Goal: Book appointment/travel/reservation

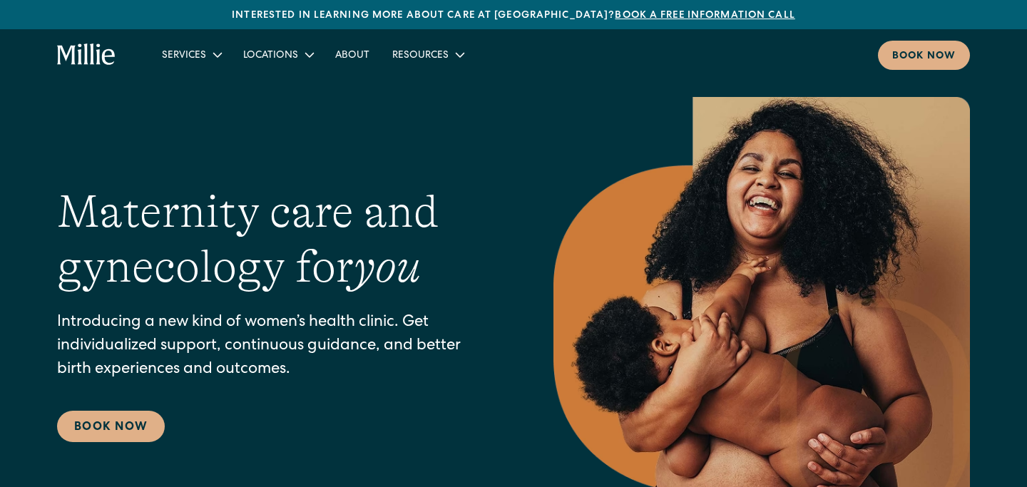
click at [102, 442] on div "Maternity care and gynecology for you Introducing a new kind of women’s health …" at bounding box center [513, 313] width 913 height 433
click at [103, 425] on link "Book Now" at bounding box center [111, 426] width 108 height 31
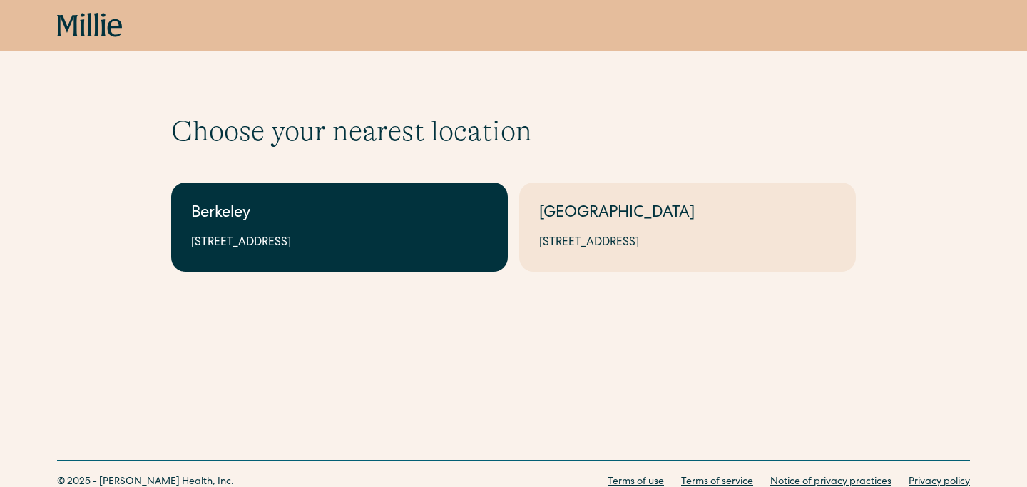
click at [395, 235] on div "[STREET_ADDRESS]" at bounding box center [339, 243] width 297 height 17
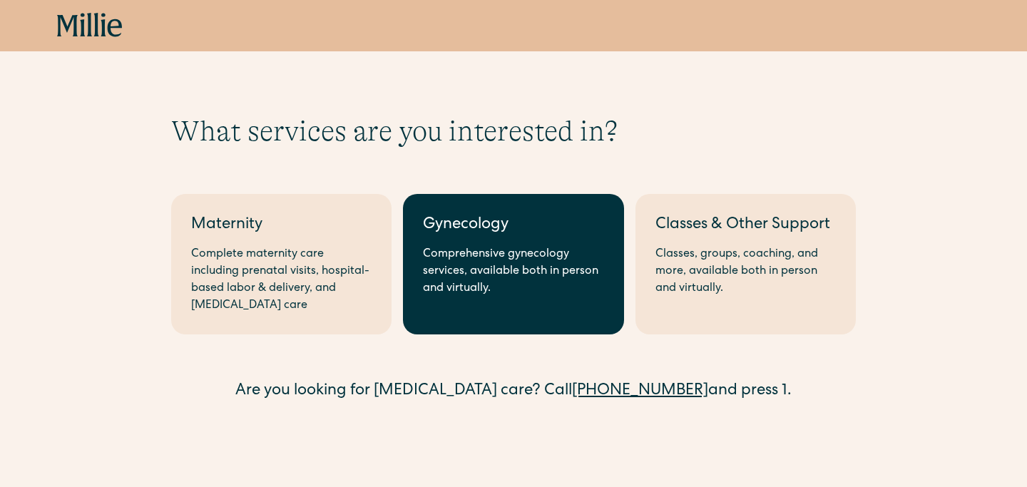
click at [462, 235] on div "Gynecology" at bounding box center [513, 226] width 181 height 24
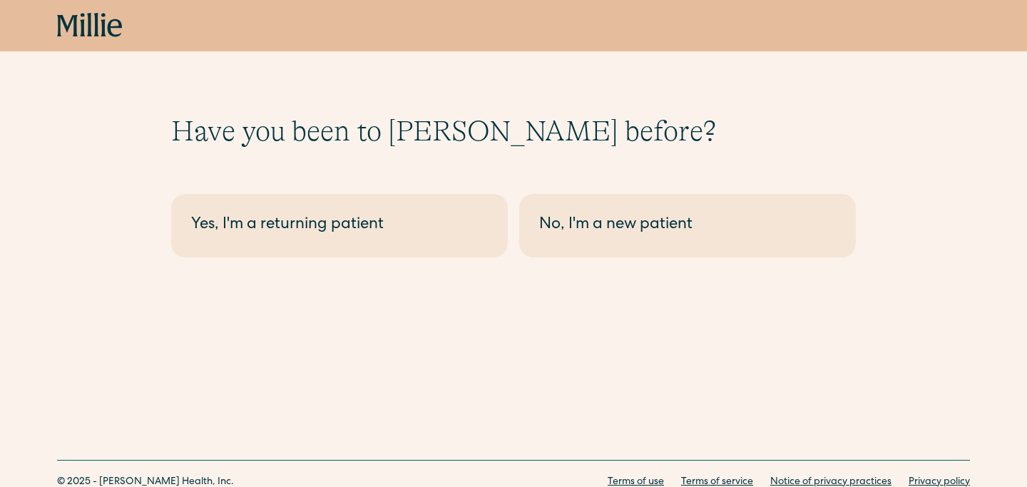
click at [462, 235] on div "Yes, I'm a returning patient" at bounding box center [339, 226] width 297 height 24
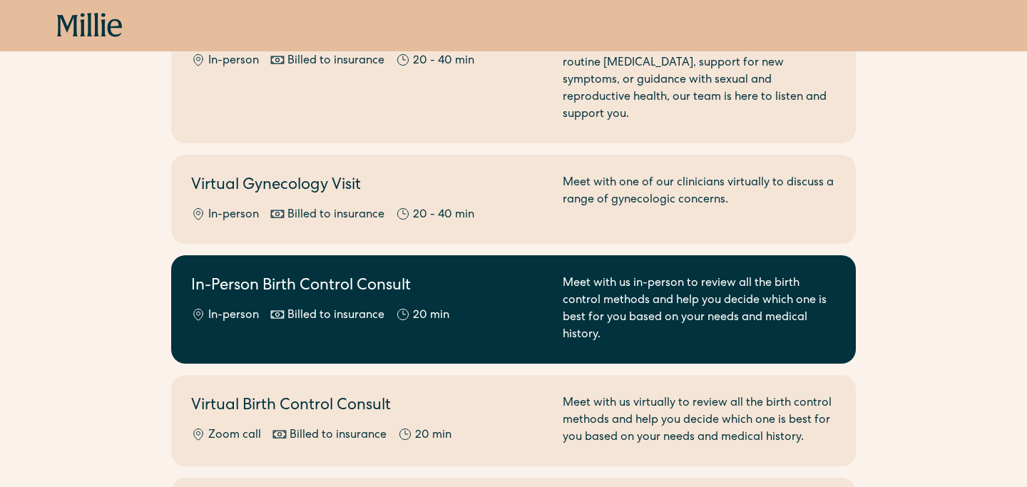
scroll to position [344, 0]
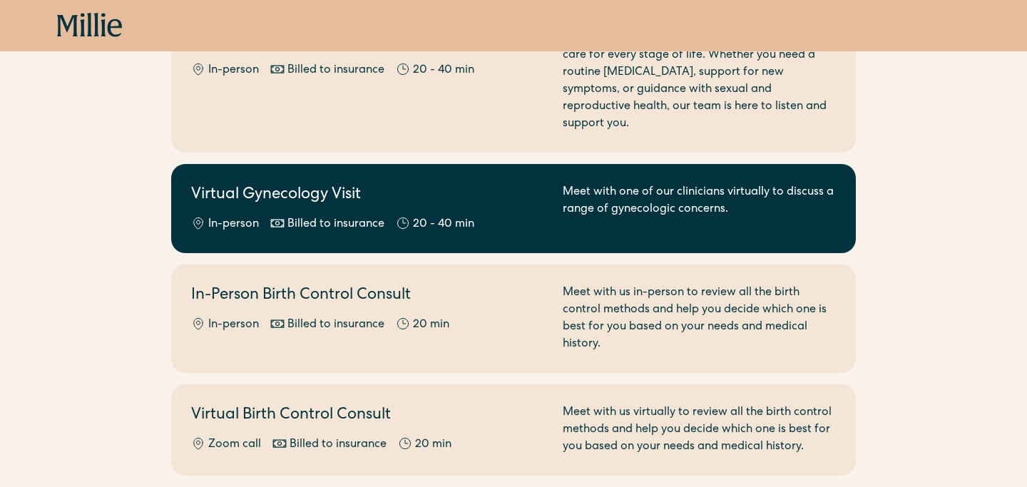
click at [469, 216] on div "20 - 40 min" at bounding box center [443, 224] width 61 height 17
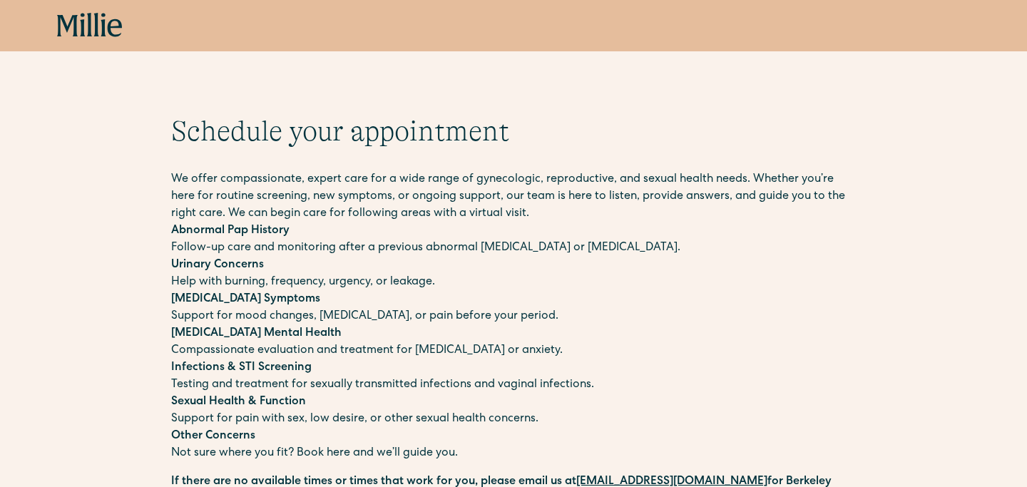
click at [476, 180] on p "We offer compassionate, expert care for a wide range of gynecologic, reproducti…" at bounding box center [513, 196] width 685 height 51
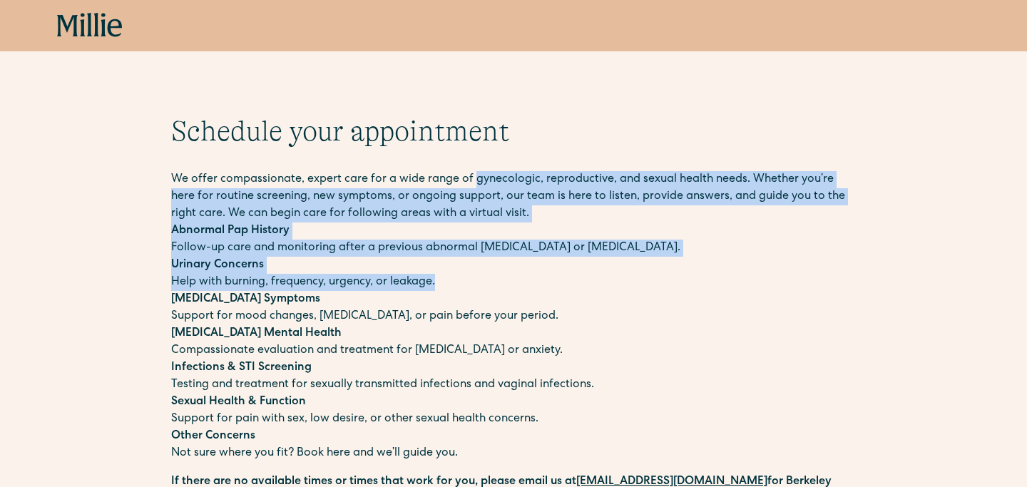
drag, startPoint x: 476, startPoint y: 180, endPoint x: 476, endPoint y: 277, distance: 97.0
click at [476, 278] on div "We offer compassionate, expert care for a wide range of gynecologic, reproducti…" at bounding box center [513, 316] width 685 height 291
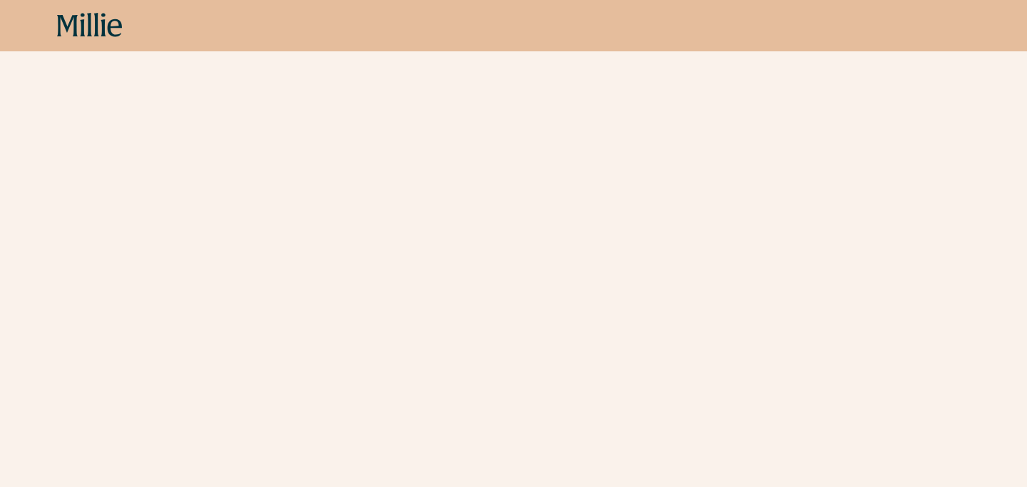
scroll to position [480, 0]
click at [888, 304] on div "Schedule your appointment We offer compassionate, expert care for a wide range …" at bounding box center [513, 138] width 1027 height 1008
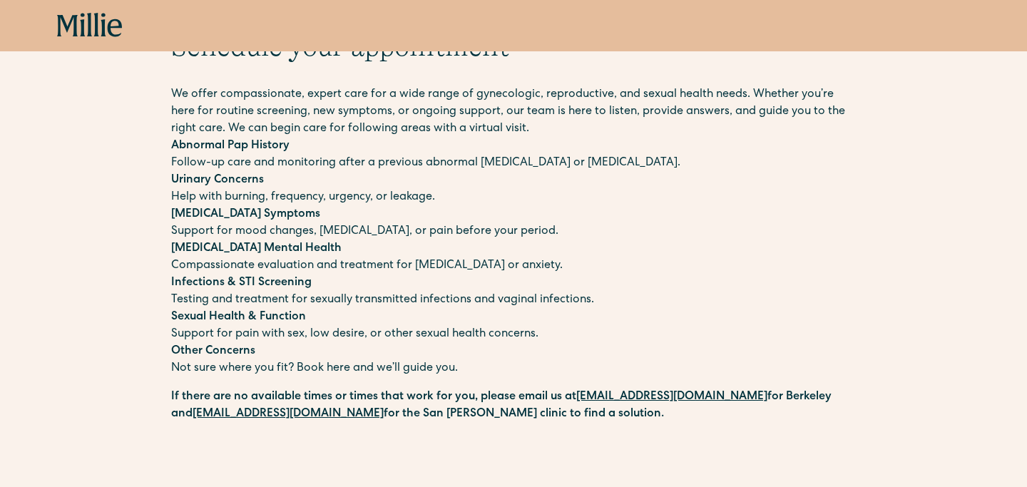
scroll to position [83, 0]
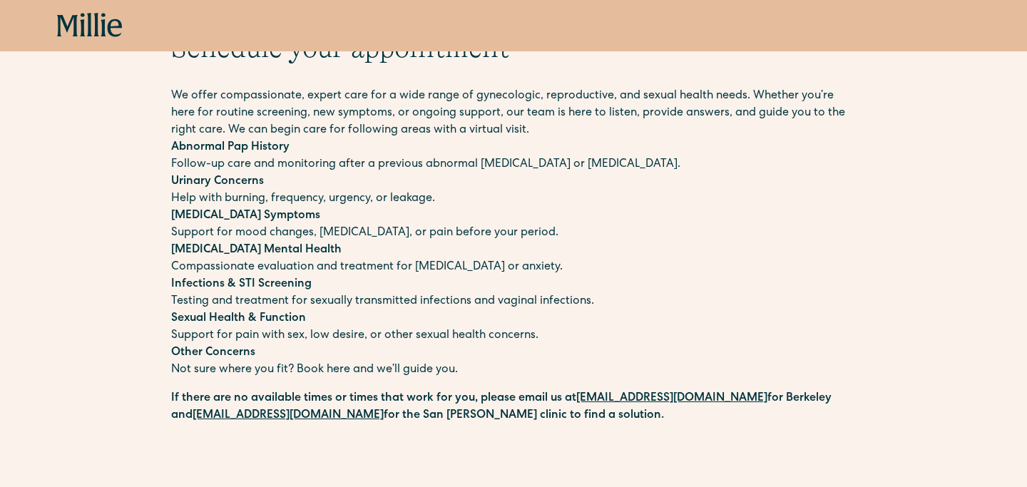
click at [278, 181] on p "Urinary Concerns Help with burning, frequency, urgency, or leakage." at bounding box center [513, 190] width 685 height 34
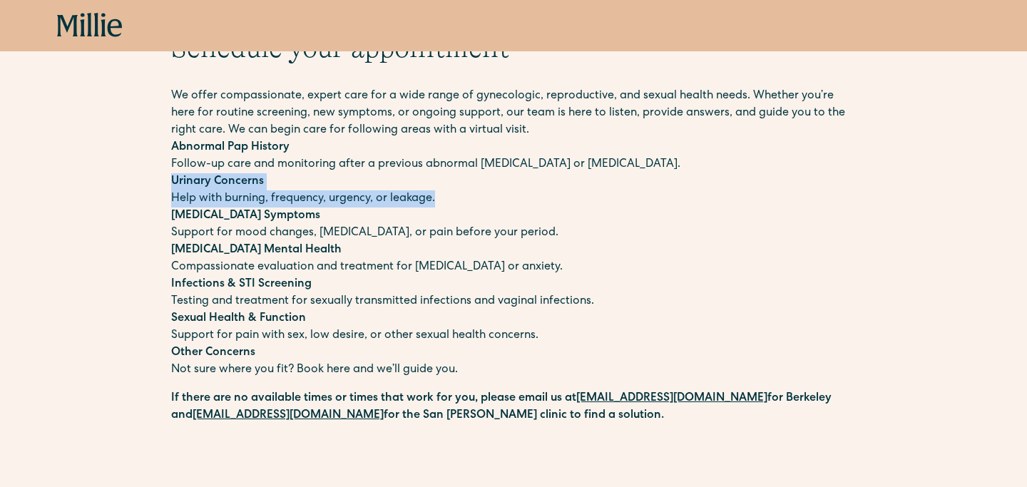
drag, startPoint x: 278, startPoint y: 181, endPoint x: 275, endPoint y: 197, distance: 16.5
click at [275, 197] on p "Urinary Concerns Help with burning, frequency, urgency, or leakage." at bounding box center [513, 190] width 685 height 34
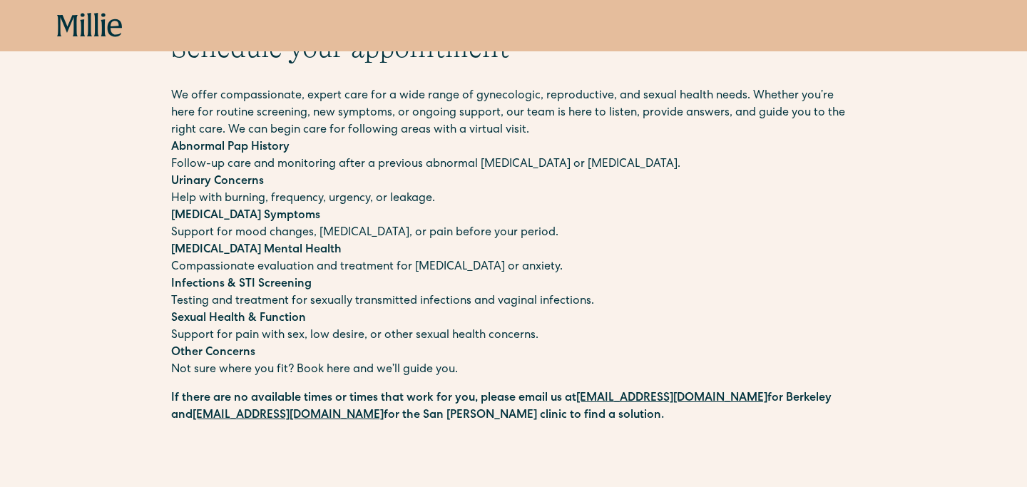
click at [335, 246] on p "Postpartum Mental Health Compassionate evaluation and treatment for postpartum …" at bounding box center [513, 259] width 685 height 34
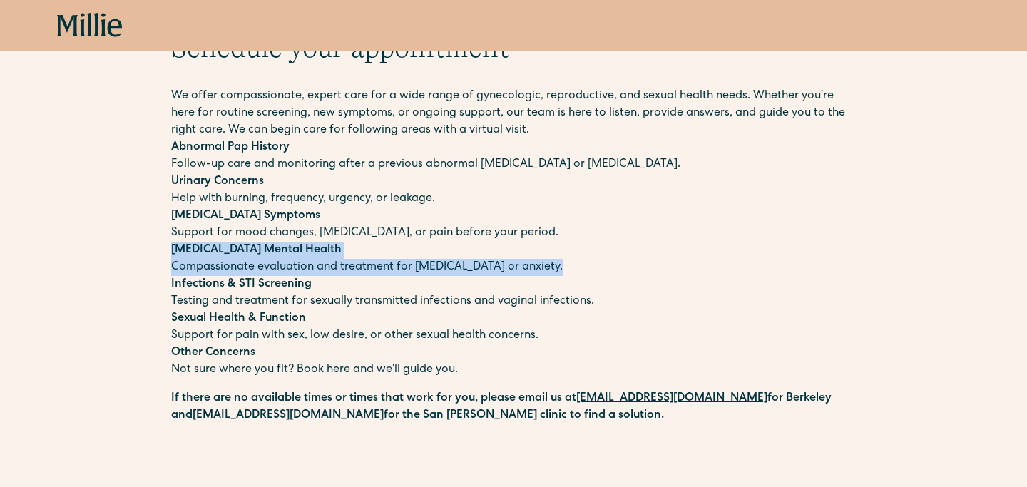
drag, startPoint x: 335, startPoint y: 246, endPoint x: 335, endPoint y: 269, distance: 22.8
click at [335, 269] on p "Postpartum Mental Health Compassionate evaluation and treatment for postpartum …" at bounding box center [513, 259] width 685 height 34
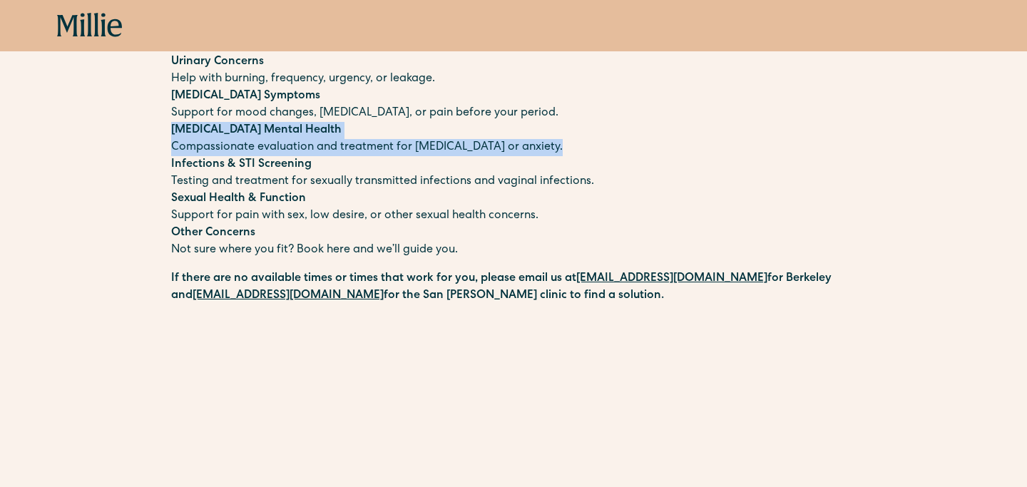
scroll to position [339, 0]
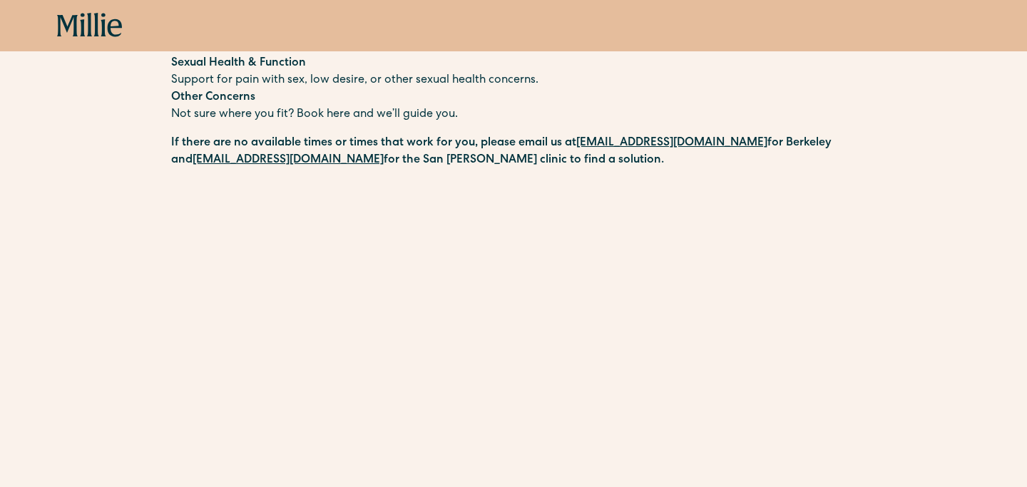
click at [37, 278] on div "Schedule your appointment We offer compassionate, expert care for a wide range …" at bounding box center [513, 279] width 1027 height 1008
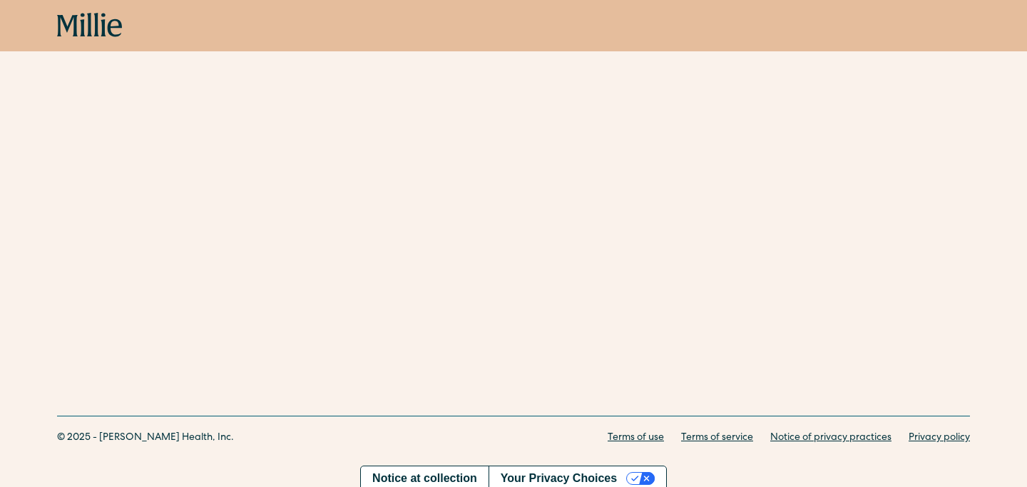
scroll to position [828, 0]
